Goal: Task Accomplishment & Management: Manage account settings

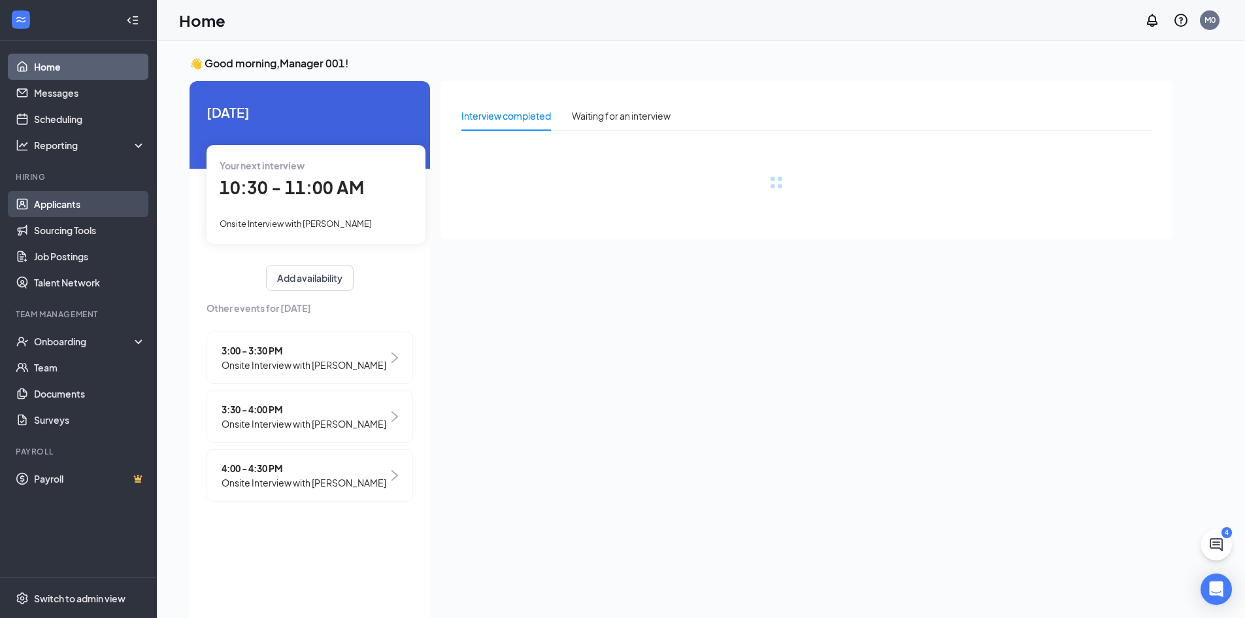
click at [35, 206] on link "Applicants" at bounding box center [90, 204] width 112 height 26
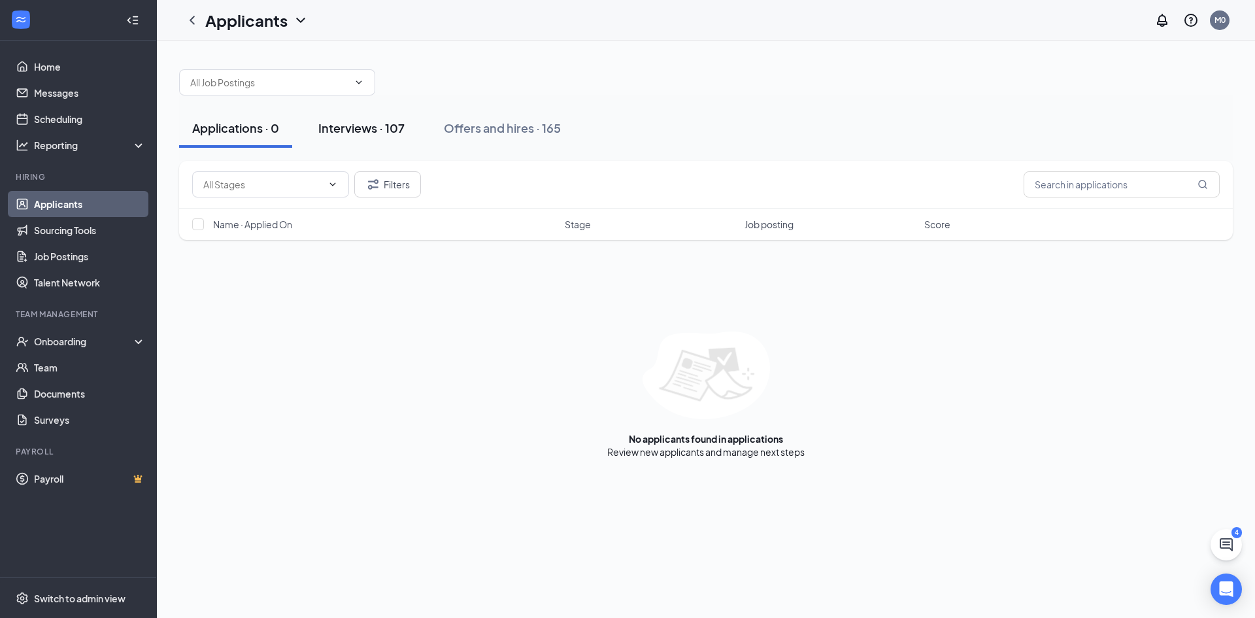
click at [369, 127] on div "Interviews · 107" at bounding box center [361, 128] width 86 height 16
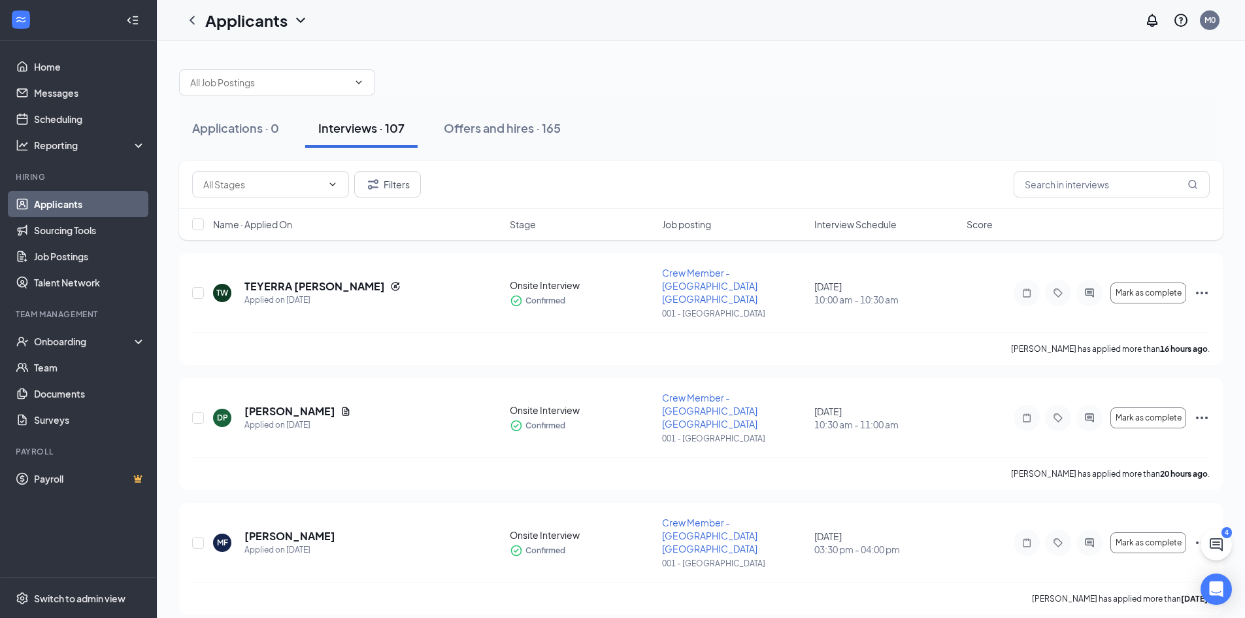
click at [847, 227] on span "Interview Schedule" at bounding box center [856, 224] width 82 height 13
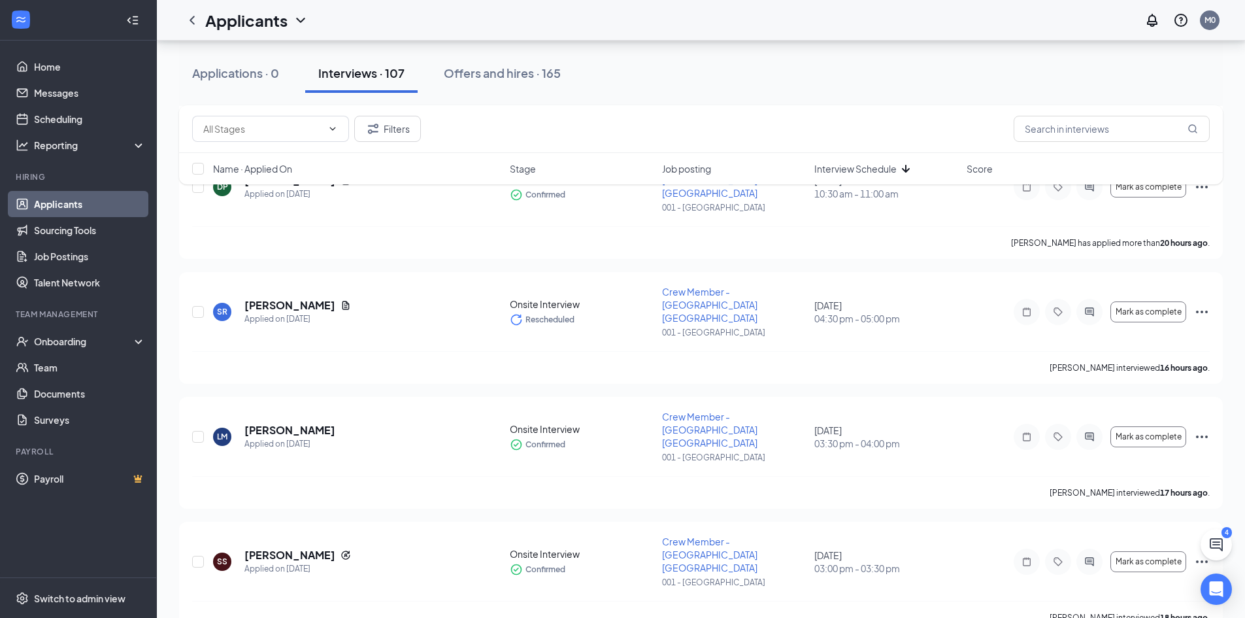
scroll to position [1489, 0]
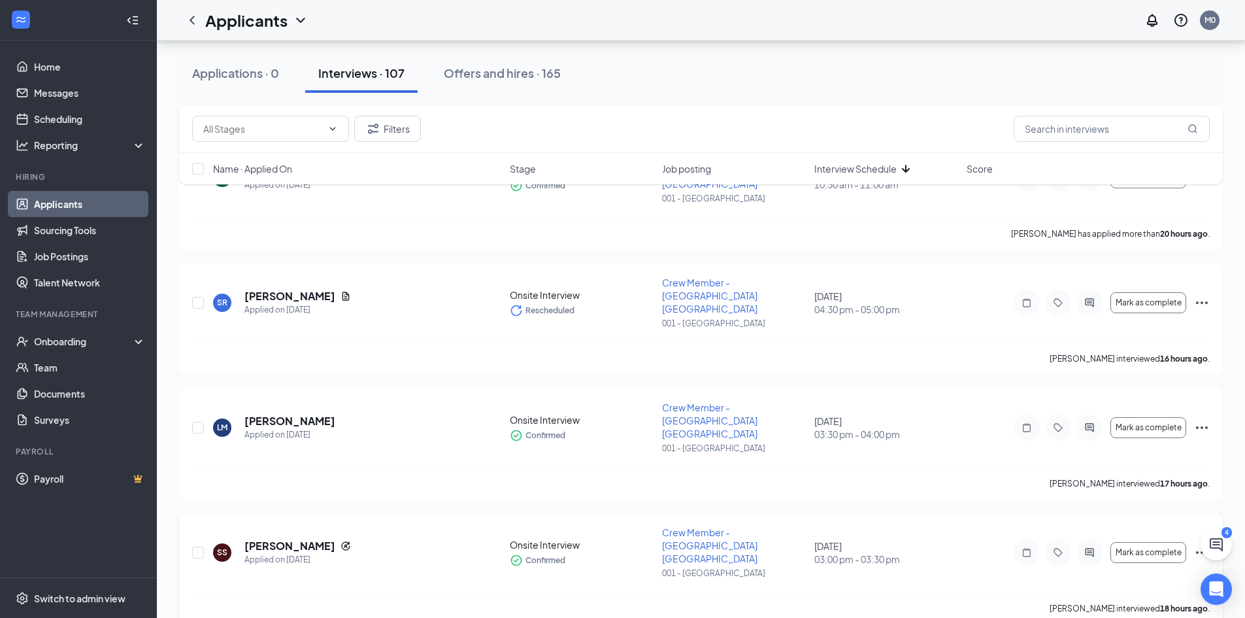
click at [1200, 545] on icon "Ellipses" at bounding box center [1202, 553] width 16 height 16
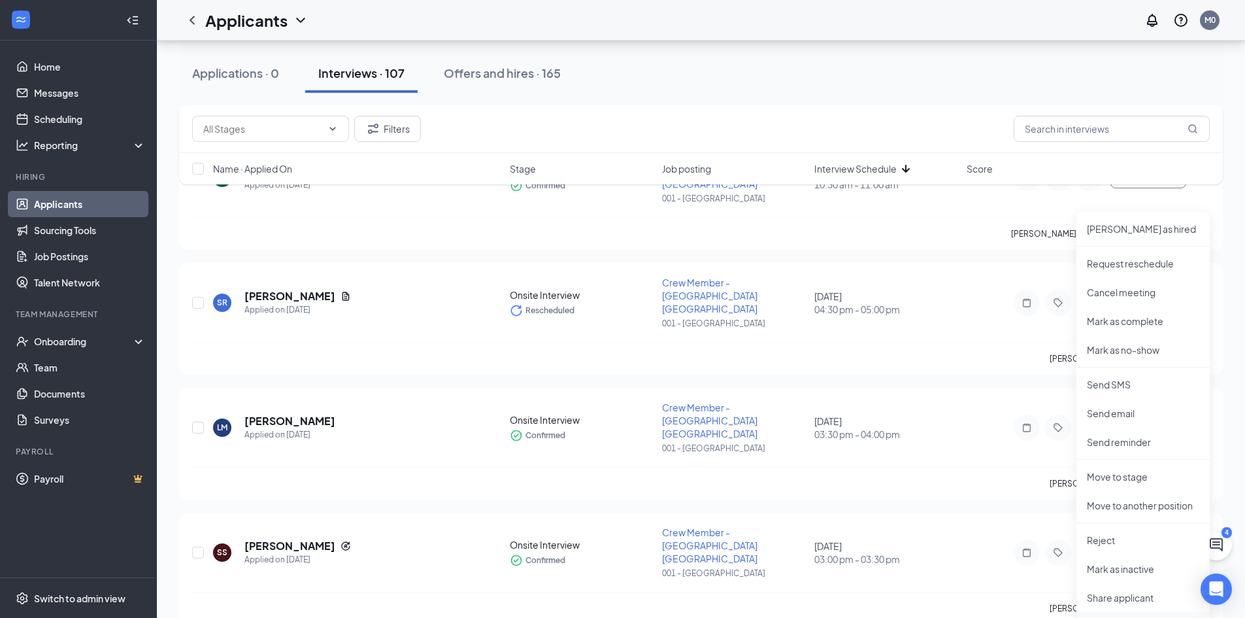
click at [1118, 614] on li "Print applicant" at bounding box center [1143, 626] width 133 height 29
